Goal: Information Seeking & Learning: Learn about a topic

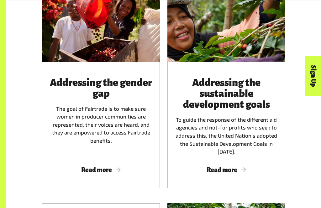
scroll to position [602, 0]
click at [118, 174] on span "Read more" at bounding box center [100, 170] width 103 height 7
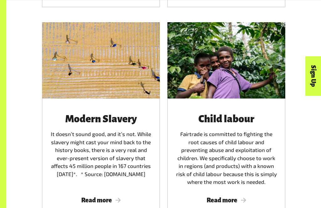
scroll to position [783, 0]
click at [240, 208] on div "Child labour Fairtrade is committed to fighting the root causes of child labour…" at bounding box center [226, 159] width 118 height 120
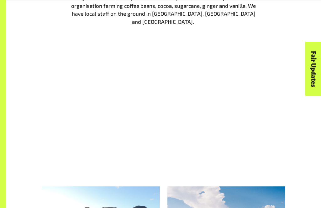
scroll to position [766, 0]
click at [204, 130] on div "Fairtrade in the Pacific Fairtrade Australia New Zealand is focused on the fair…" at bounding box center [163, 52] width 314 height 230
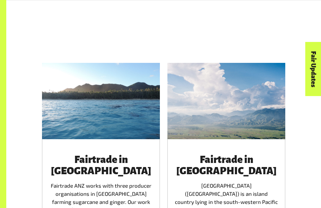
scroll to position [875, 0]
